Goal: Task Accomplishment & Management: Complete application form

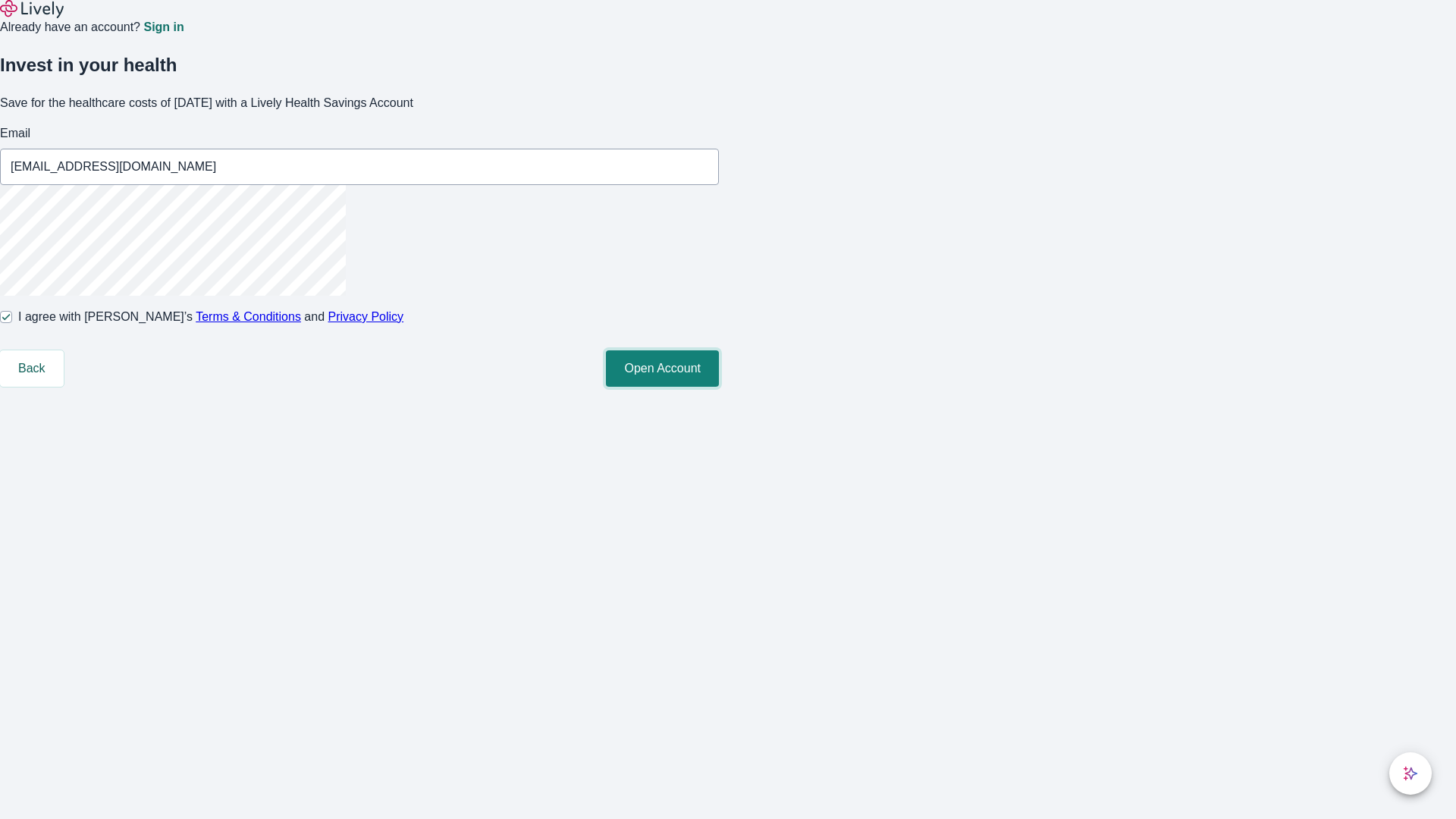
click at [719, 387] on button "Open Account" at bounding box center [662, 369] width 113 height 37
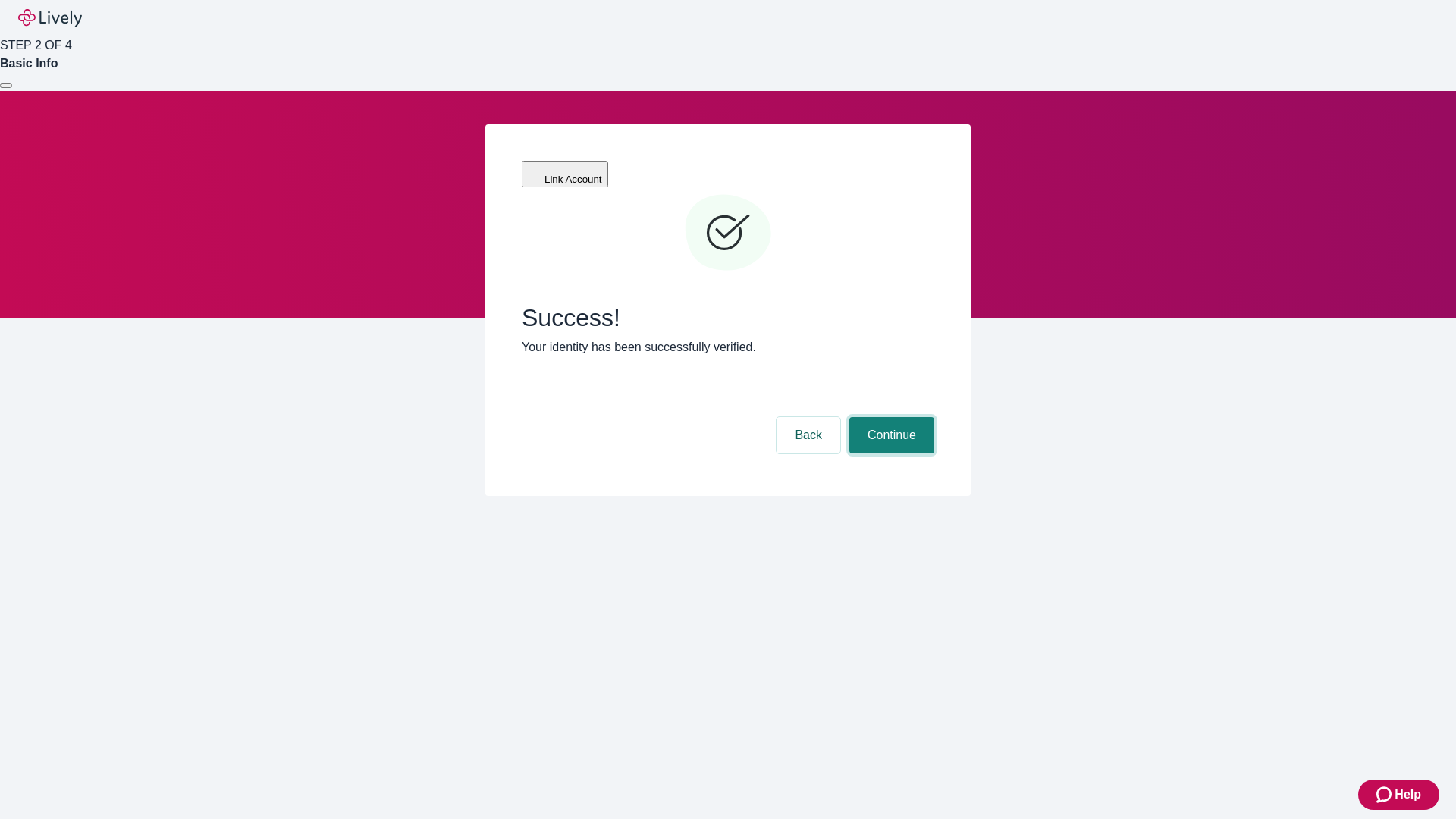
click at [889, 417] on button "Continue" at bounding box center [892, 435] width 85 height 37
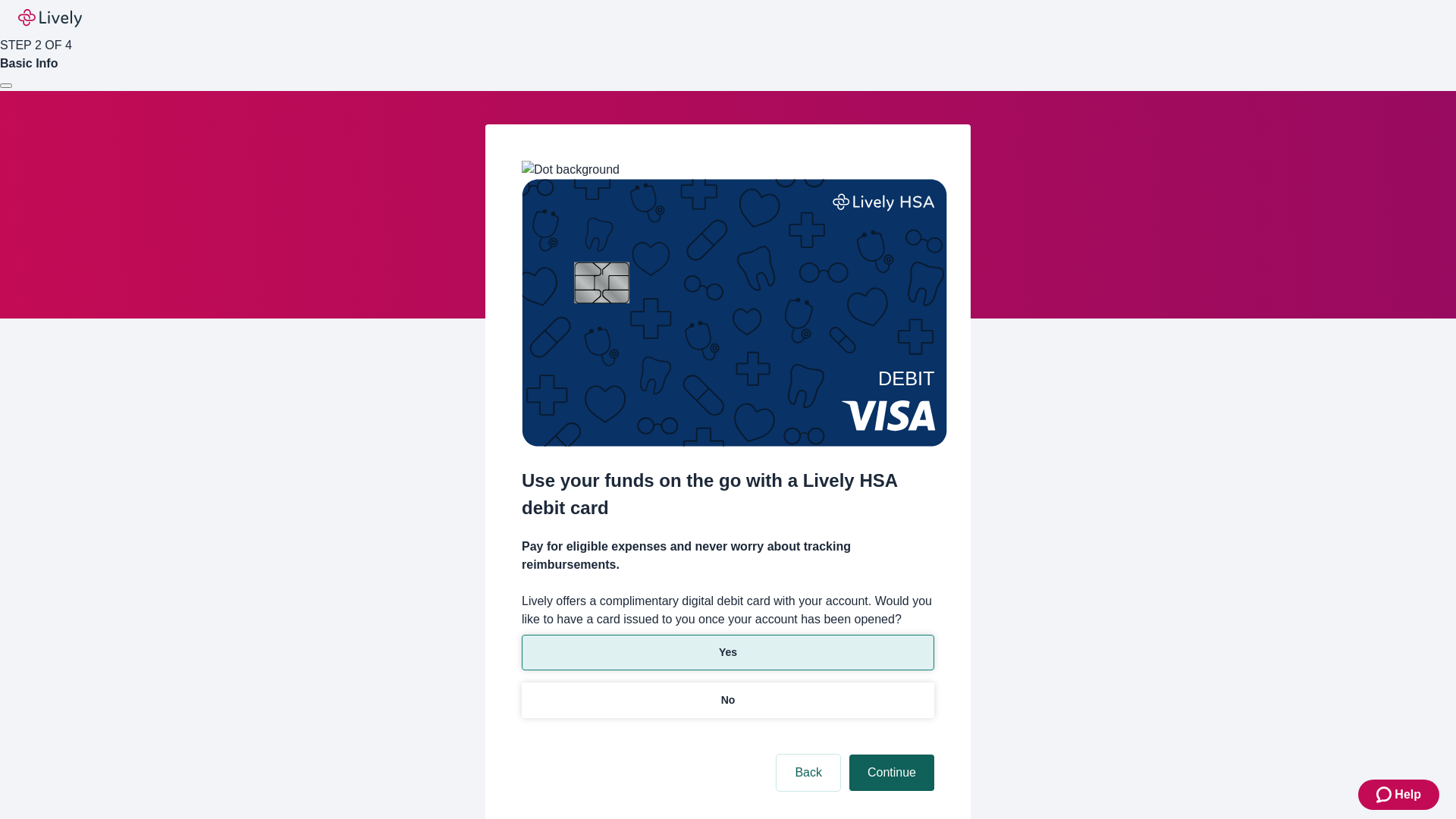
click at [728, 645] on p "Yes" at bounding box center [728, 652] width 18 height 16
click at [889, 755] on button "Continue" at bounding box center [892, 773] width 85 height 37
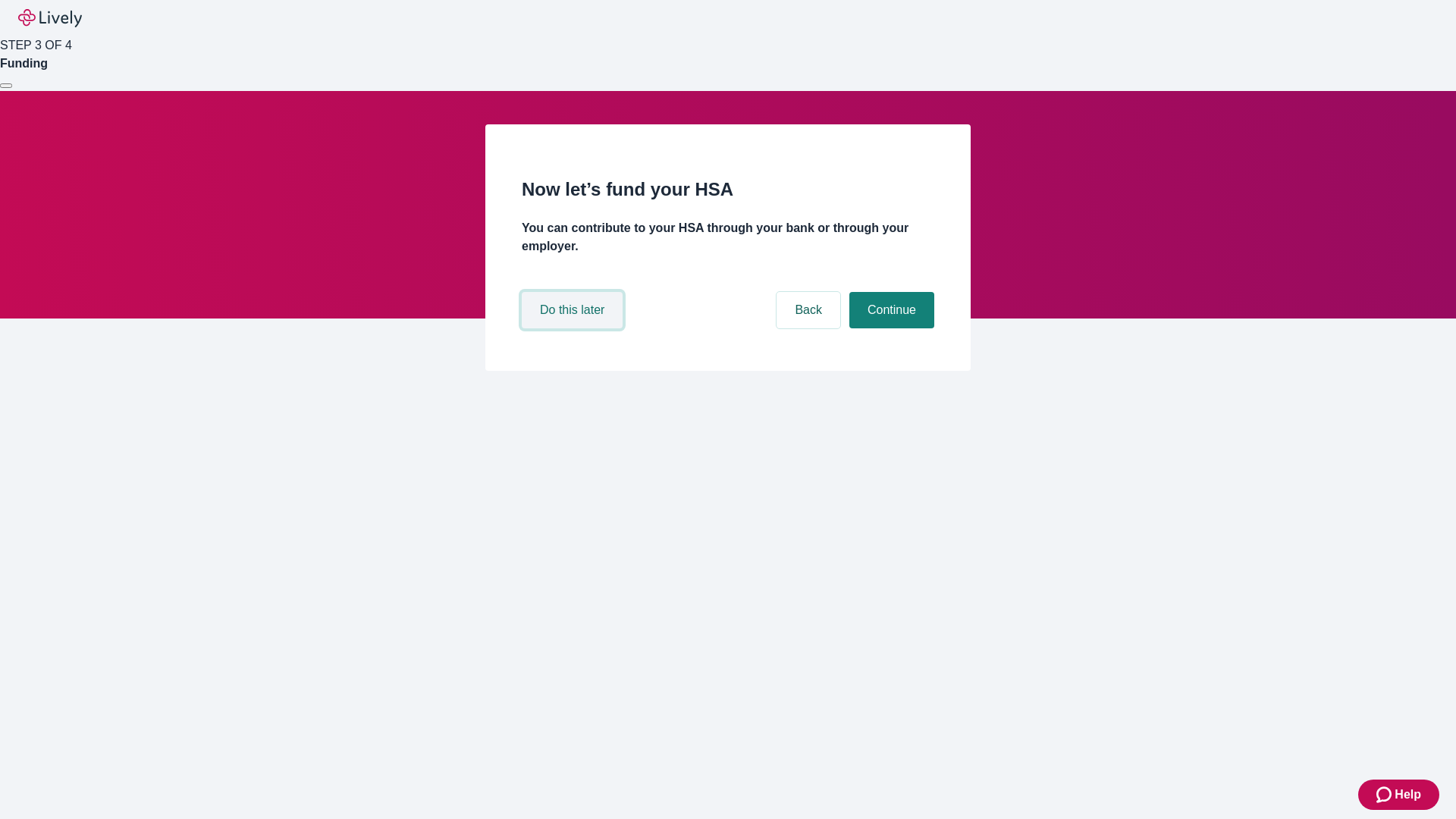
click at [574, 329] on button "Do this later" at bounding box center [572, 310] width 101 height 37
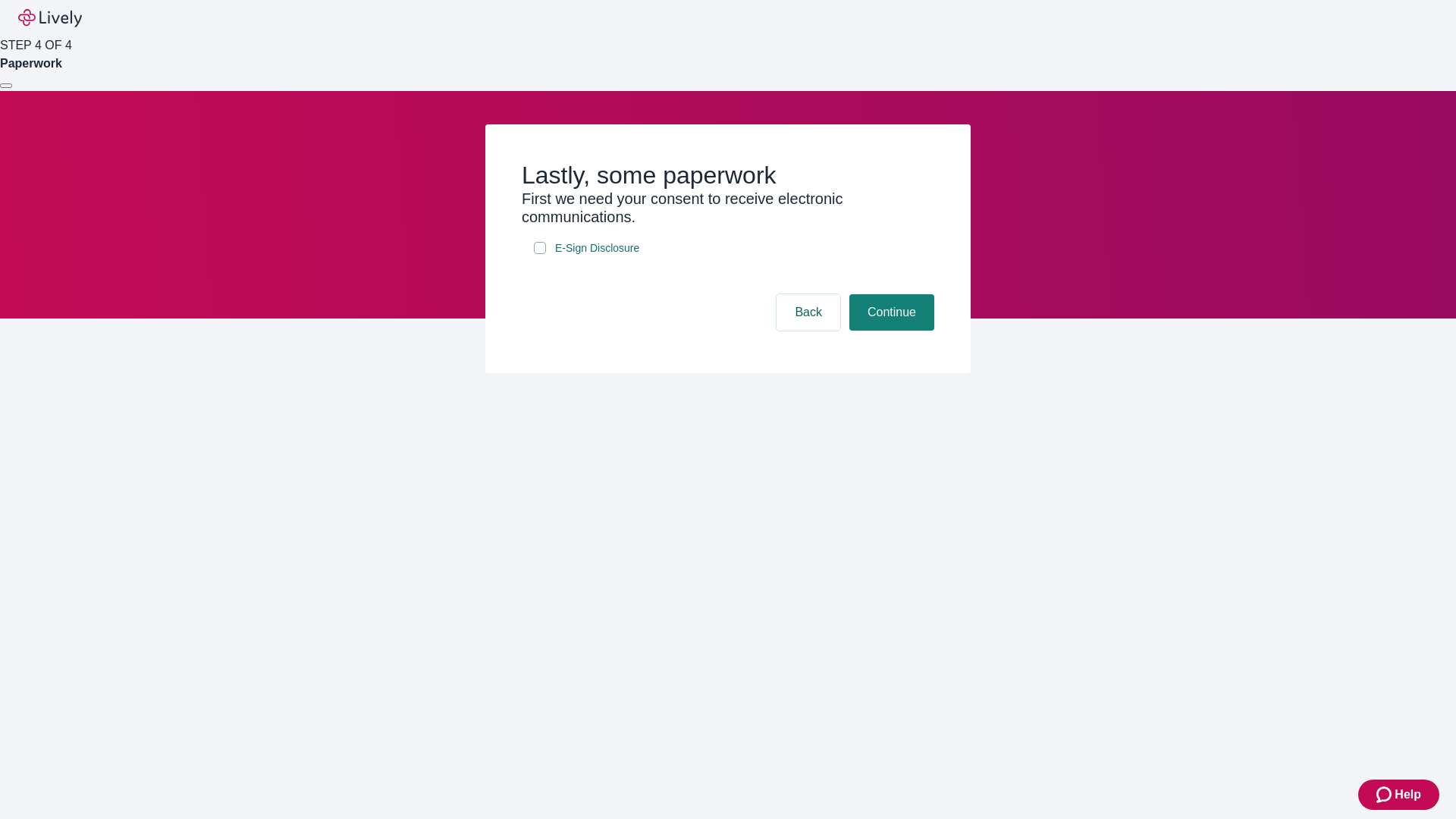
click at [540, 254] on input "E-Sign Disclosure" at bounding box center [540, 248] width 13 height 13
checkbox input "true"
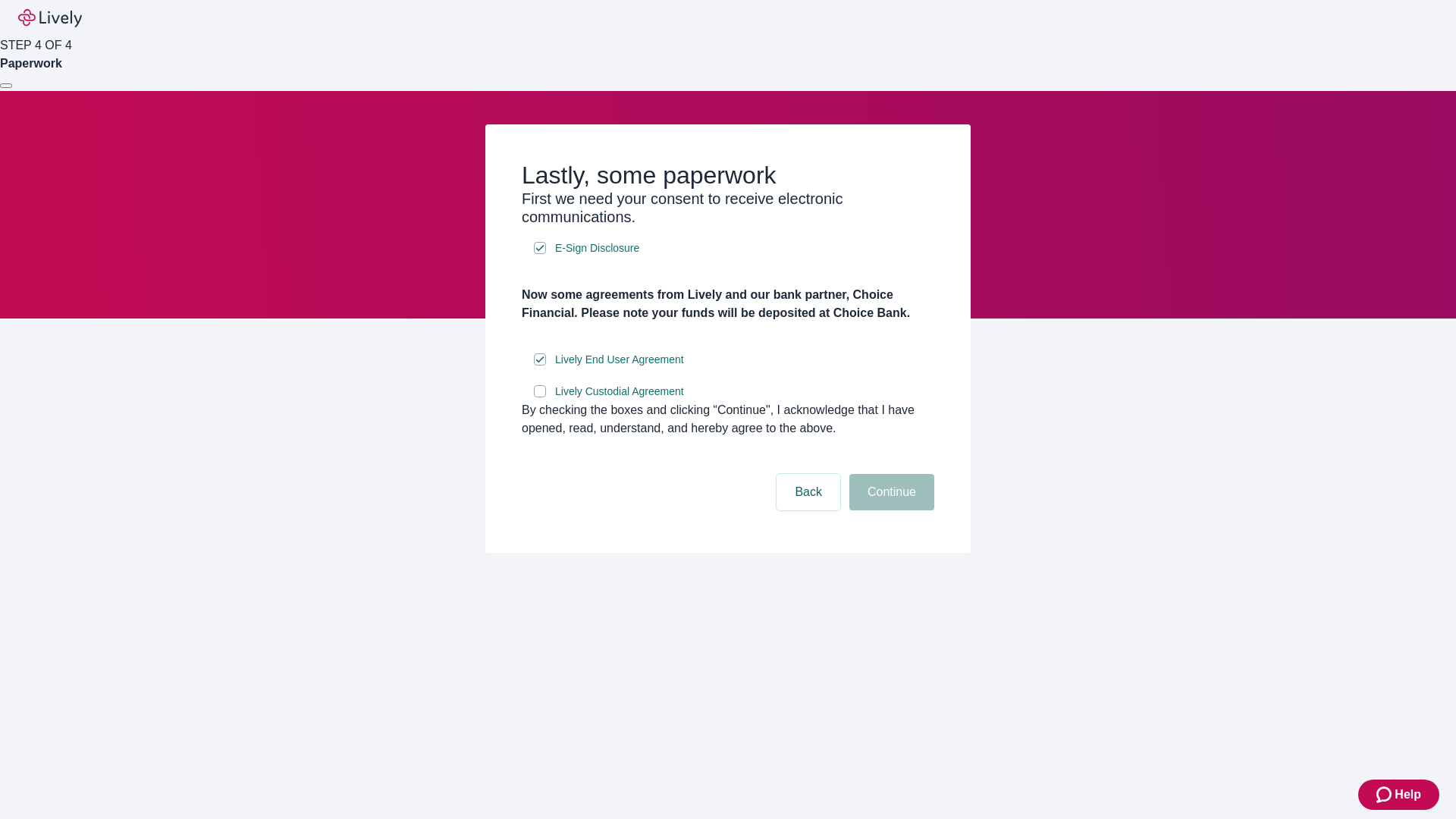
click at [540, 397] on input "Lively Custodial Agreement" at bounding box center [540, 391] width 13 height 13
checkbox input "true"
click at [889, 510] on button "Continue" at bounding box center [892, 492] width 85 height 37
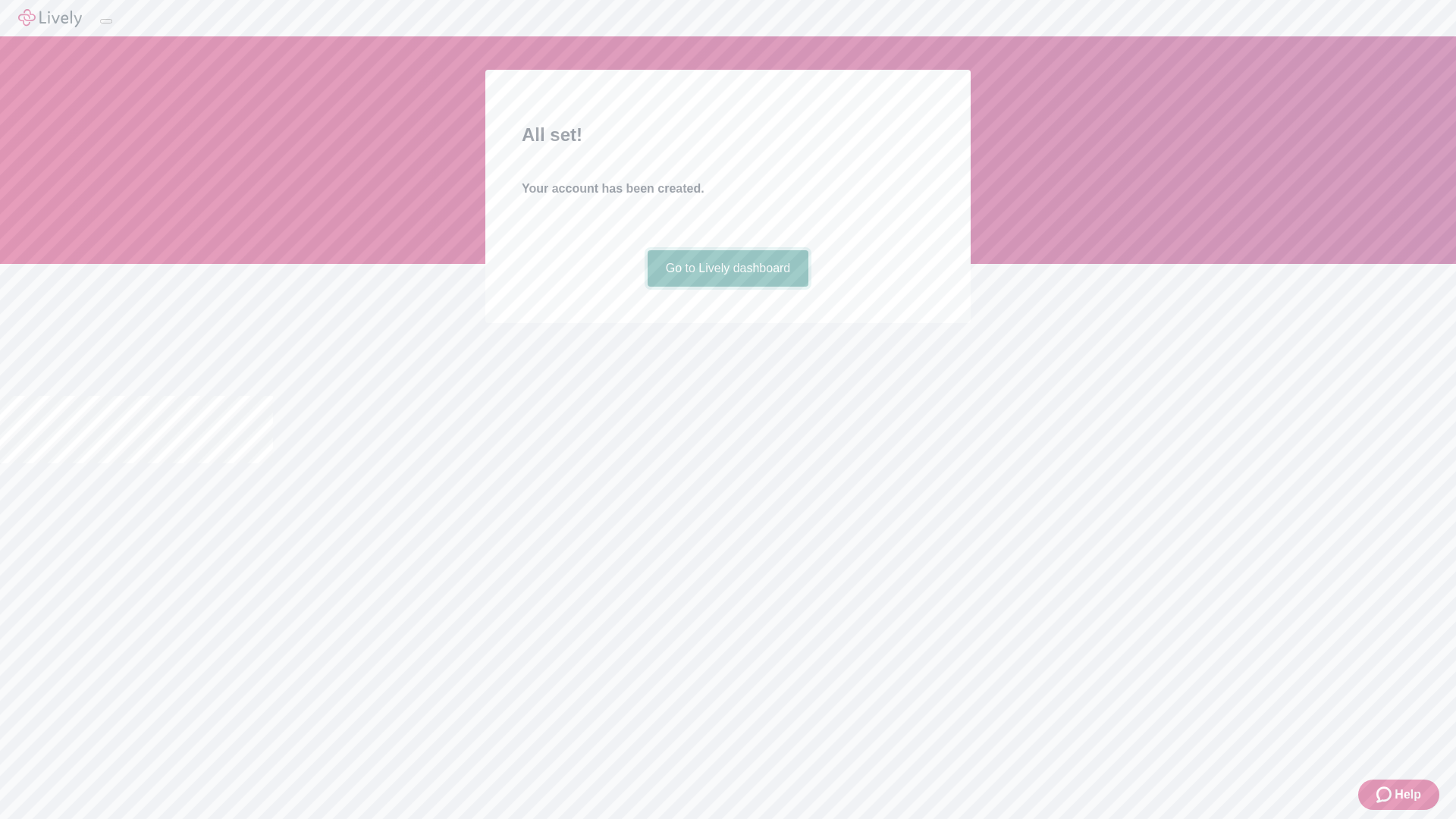
click at [728, 287] on link "Go to Lively dashboard" at bounding box center [728, 269] width 162 height 37
